Goal: Navigation & Orientation: Go to known website

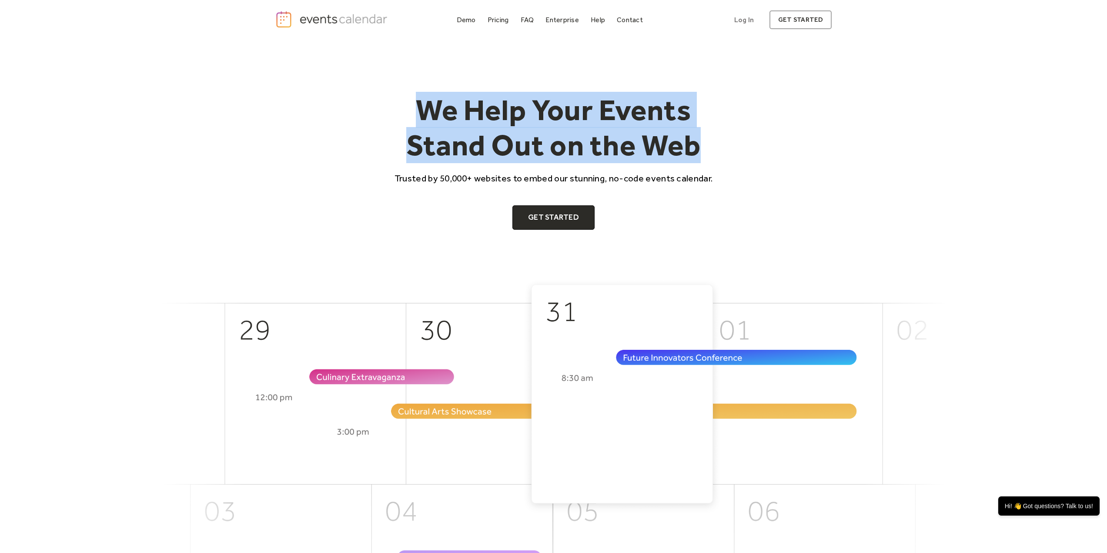
drag, startPoint x: 423, startPoint y: 104, endPoint x: 703, endPoint y: 145, distance: 282.7
click at [703, 145] on h1 "We Help Your Events Stand Out on the Web" at bounding box center [554, 127] width 334 height 71
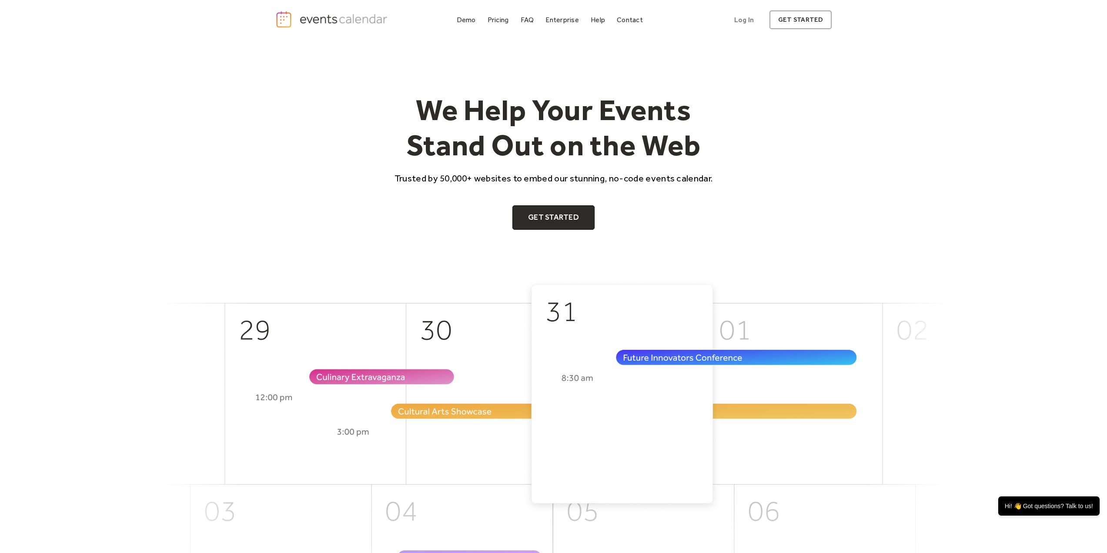
click at [677, 164] on div "We Help Your Events Stand Out on the Web Trusted by 50,000+ websites to embed o…" at bounding box center [554, 160] width 334 height 137
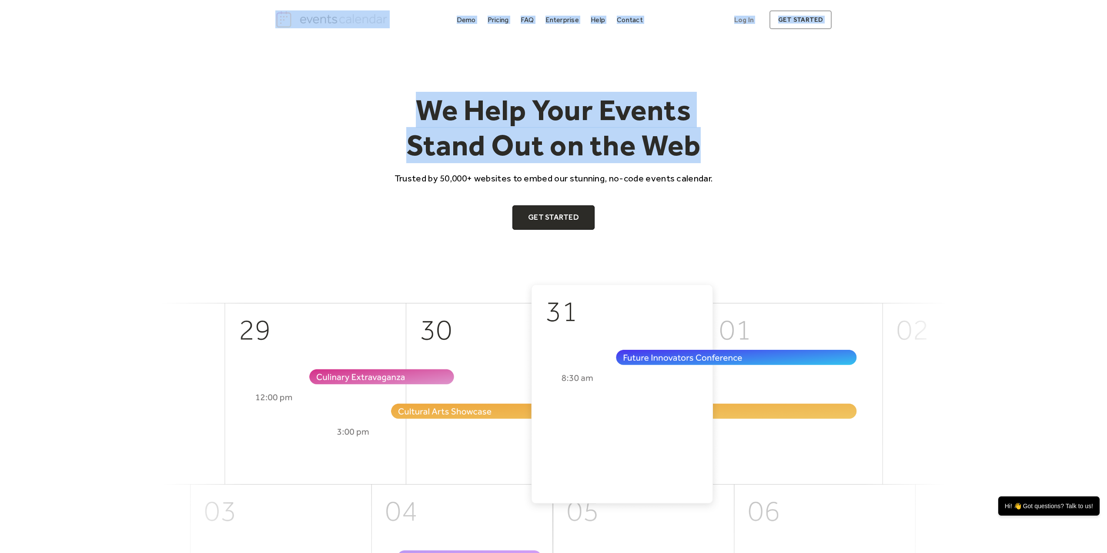
drag, startPoint x: 707, startPoint y: 149, endPoint x: 398, endPoint y: 39, distance: 328.2
click at [725, 104] on div "We Help Your Events Stand Out on the Web Trusted by 50,000+ websites to embed o…" at bounding box center [553, 160] width 557 height 137
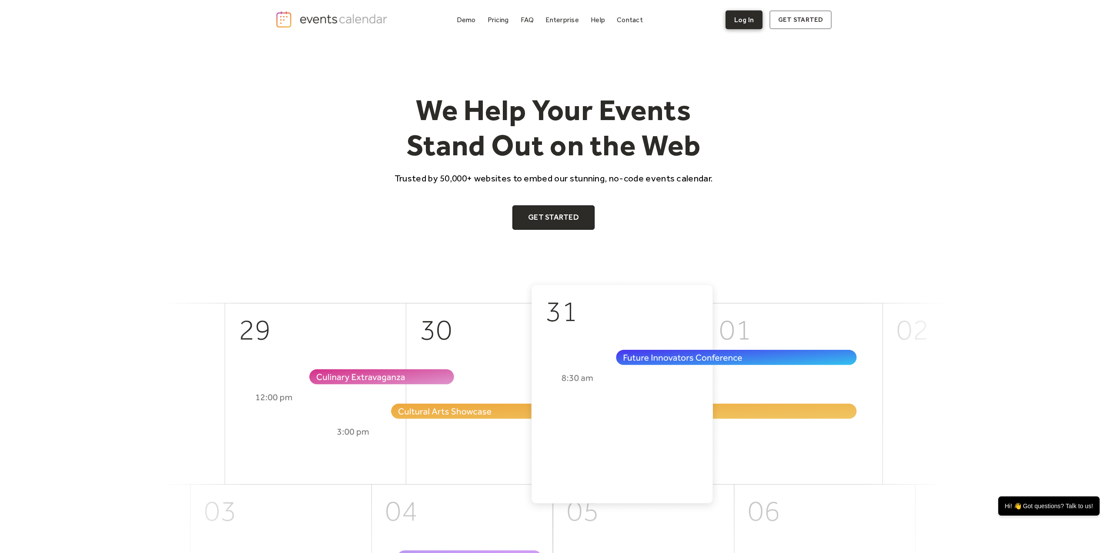
drag, startPoint x: 766, startPoint y: 20, endPoint x: 755, endPoint y: 20, distance: 10.9
click at [755, 20] on div "Log In get started" at bounding box center [779, 19] width 107 height 19
click at [755, 20] on link "Log In" at bounding box center [744, 19] width 37 height 19
